Goal: Find specific page/section: Find specific page/section

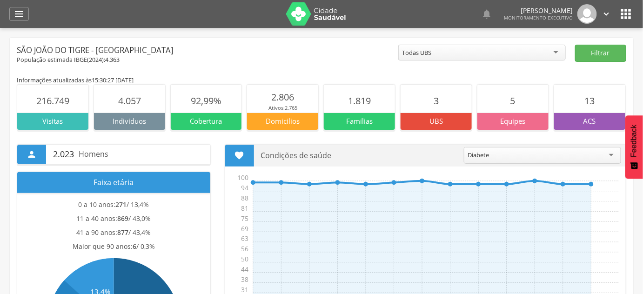
click at [358, 46] on div "São João do Tigre - [GEOGRAPHIC_DATA]" at bounding box center [208, 50] width 382 height 11
click at [20, 16] on icon "" at bounding box center [18, 13] width 11 height 11
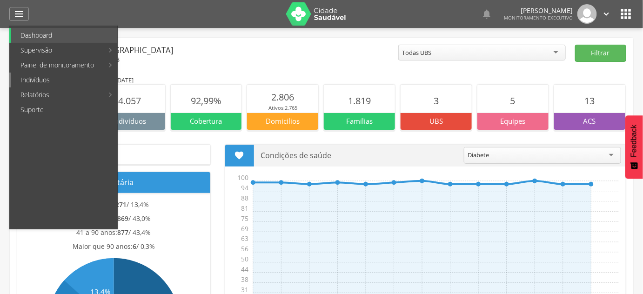
click at [38, 84] on link "Indivíduos" at bounding box center [64, 80] width 106 height 15
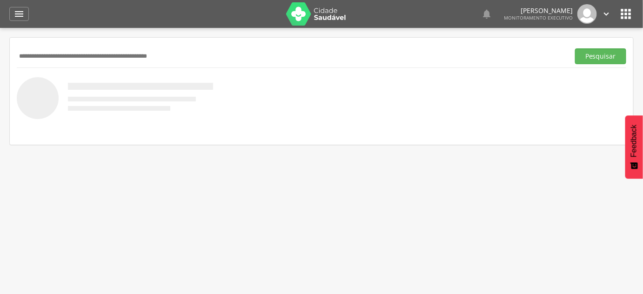
paste input "**********"
type input "**********"
click at [575, 48] on button "Pesquisar" at bounding box center [600, 56] width 51 height 16
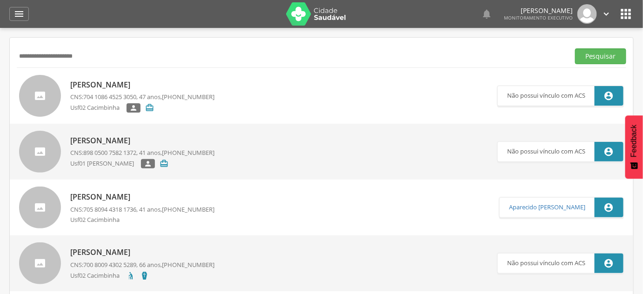
click at [91, 94] on span "704 1086 4525 3050" at bounding box center [109, 97] width 53 height 8
type input "**********"
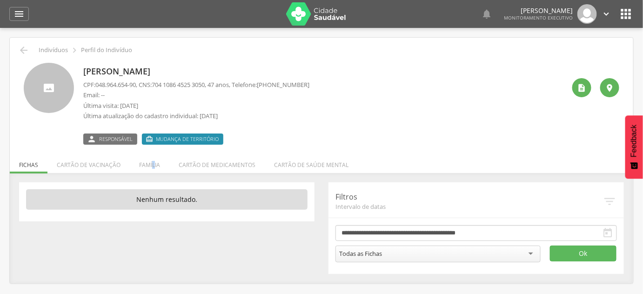
click at [152, 166] on li "Família" at bounding box center [150, 163] width 40 height 22
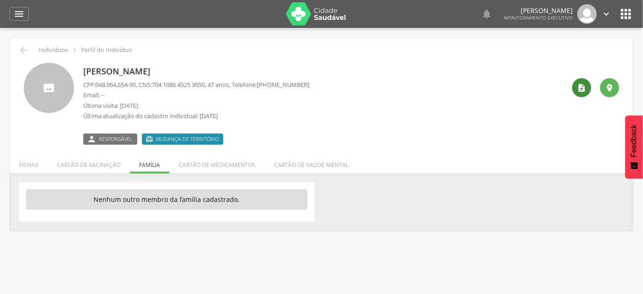
click at [576, 88] on div " " at bounding box center [593, 104] width 54 height 82
click at [577, 88] on div "" at bounding box center [582, 87] width 19 height 19
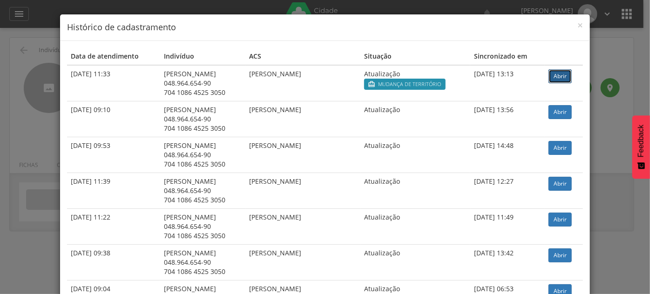
click at [565, 71] on link "Abrir" at bounding box center [559, 76] width 23 height 14
click at [24, 34] on div "× Histórico de cadastramento Data de atendimento Indivíduo ACS Situação Sincron…" at bounding box center [325, 147] width 650 height 294
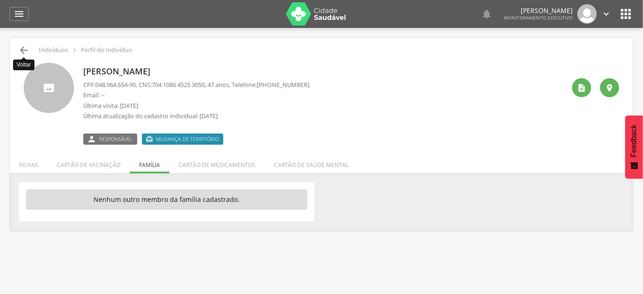
click at [26, 47] on icon "" at bounding box center [23, 50] width 11 height 11
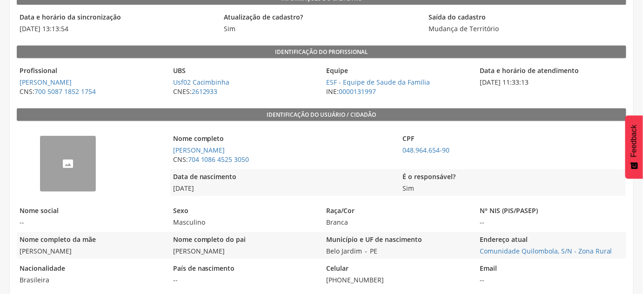
scroll to position [127, 0]
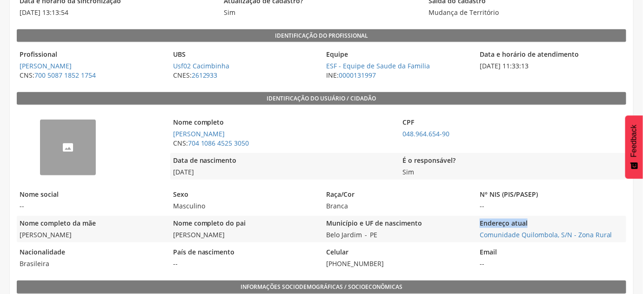
drag, startPoint x: 479, startPoint y: 235, endPoint x: 455, endPoint y: 238, distance: 24.9
click at [455, 238] on div "Nome completo da mãe [PERSON_NAME] Nome completo do pai [PERSON_NAME] Município…" at bounding box center [322, 229] width 610 height 27
click at [459, 238] on div "Município e UF de nascimento [GEOGRAPHIC_DATA]" at bounding box center [397, 229] width 149 height 27
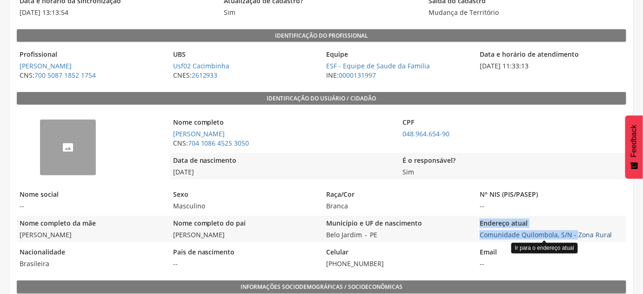
drag, startPoint x: 472, startPoint y: 237, endPoint x: 579, endPoint y: 236, distance: 107.1
click at [578, 236] on div "Nome completo da mãe [PERSON_NAME] Nome completo do pai [PERSON_NAME] Município…" at bounding box center [322, 229] width 610 height 27
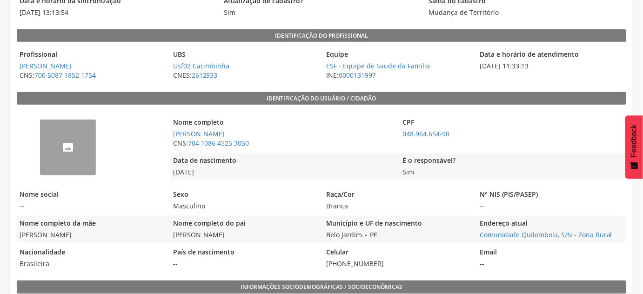
click at [603, 242] on div "Endereço atual Comunidade Quilombola, S/N - Zona Rural Ir para o endereço atual" at bounding box center [551, 229] width 149 height 27
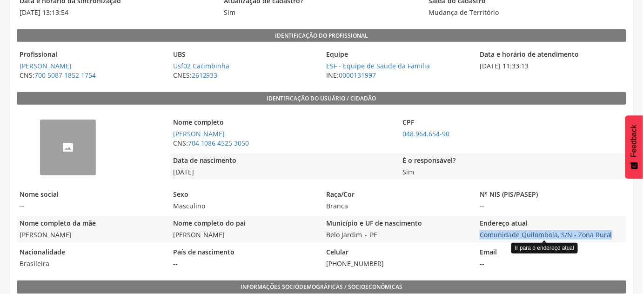
drag, startPoint x: 616, startPoint y: 233, endPoint x: 480, endPoint y: 236, distance: 136.4
click at [480, 236] on span "Comunidade Quilombola, S/N - Zona Rural Ir para o endereço atual" at bounding box center [551, 234] width 149 height 9
copy link "Comunidade Quilombola, S/N - Zona Rural"
